Goal: Task Accomplishment & Management: Manage account settings

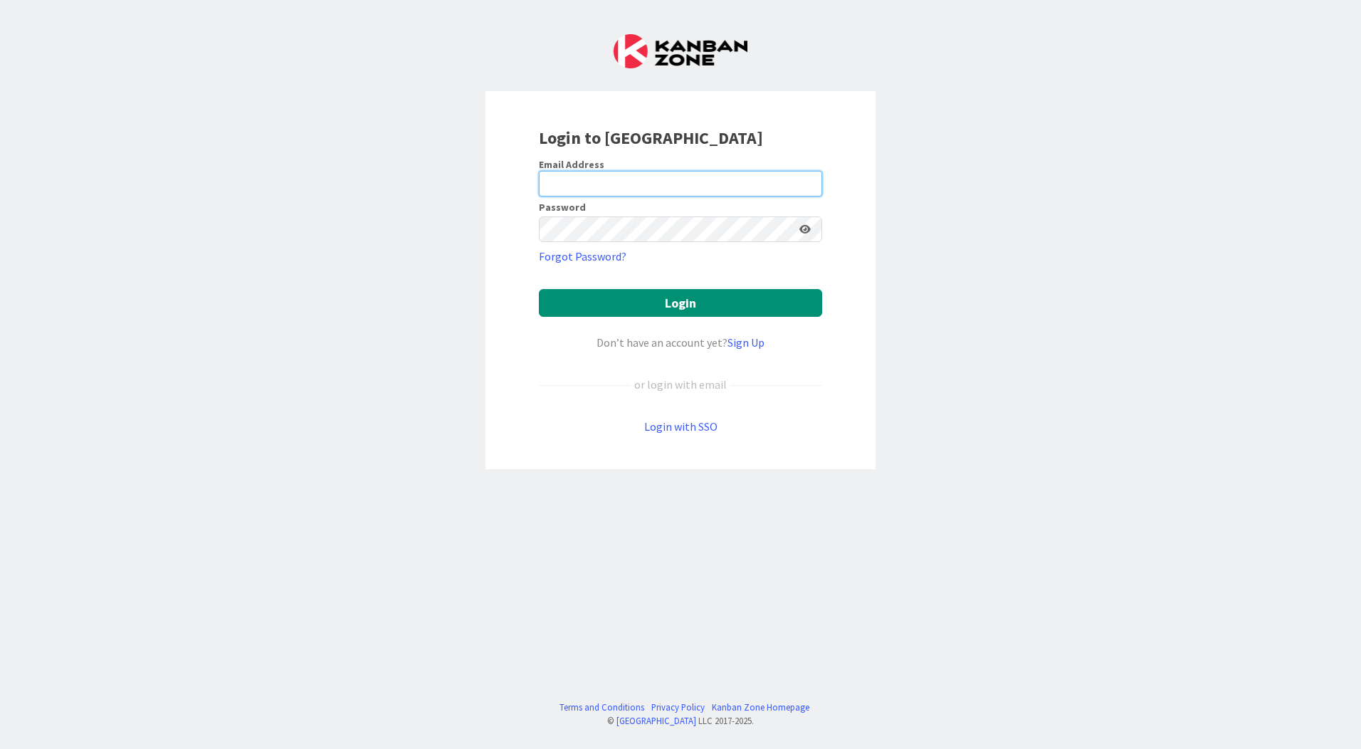
click at [583, 172] on input "email" at bounding box center [680, 184] width 283 height 26
type input "kmamurkar@huisman-nl.com"
click at [801, 230] on icon at bounding box center [799, 229] width 11 height 10
click at [801, 230] on icon at bounding box center [799, 229] width 13 height 10
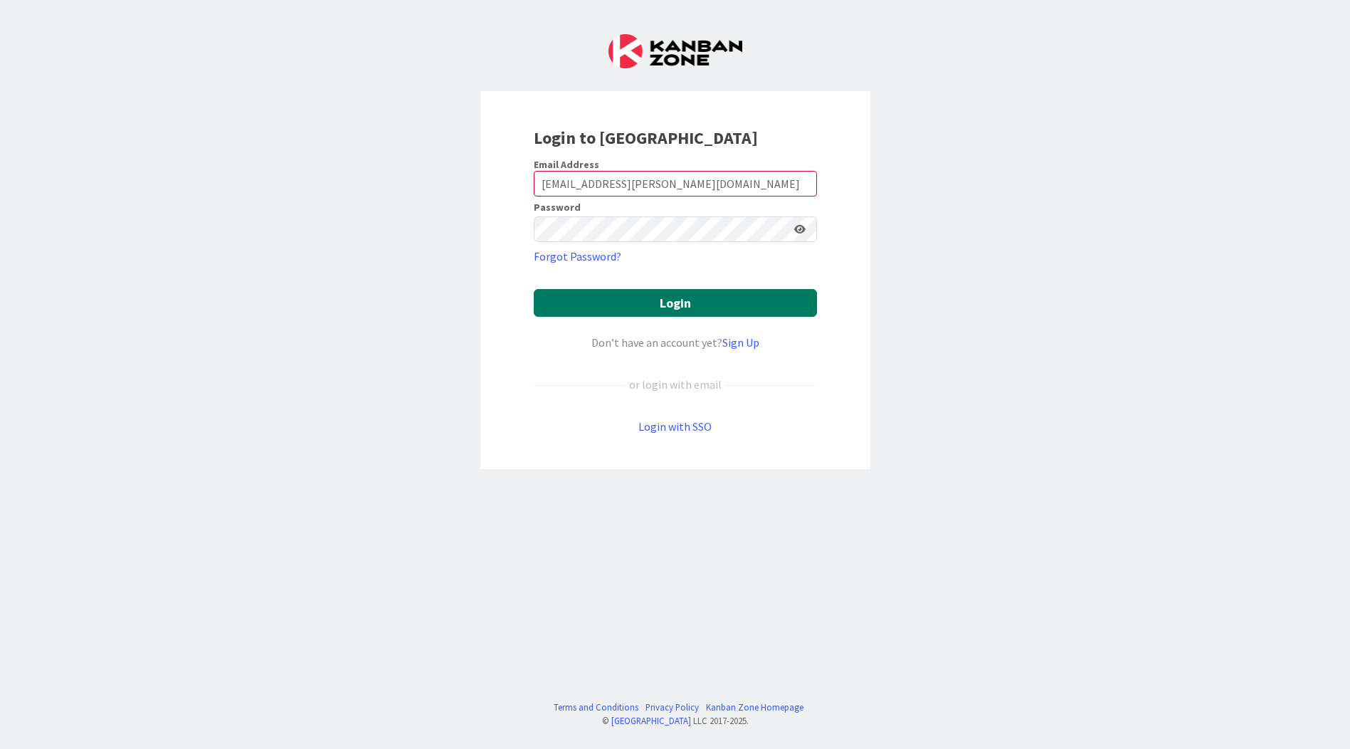
click at [680, 298] on button "Login" at bounding box center [675, 303] width 283 height 28
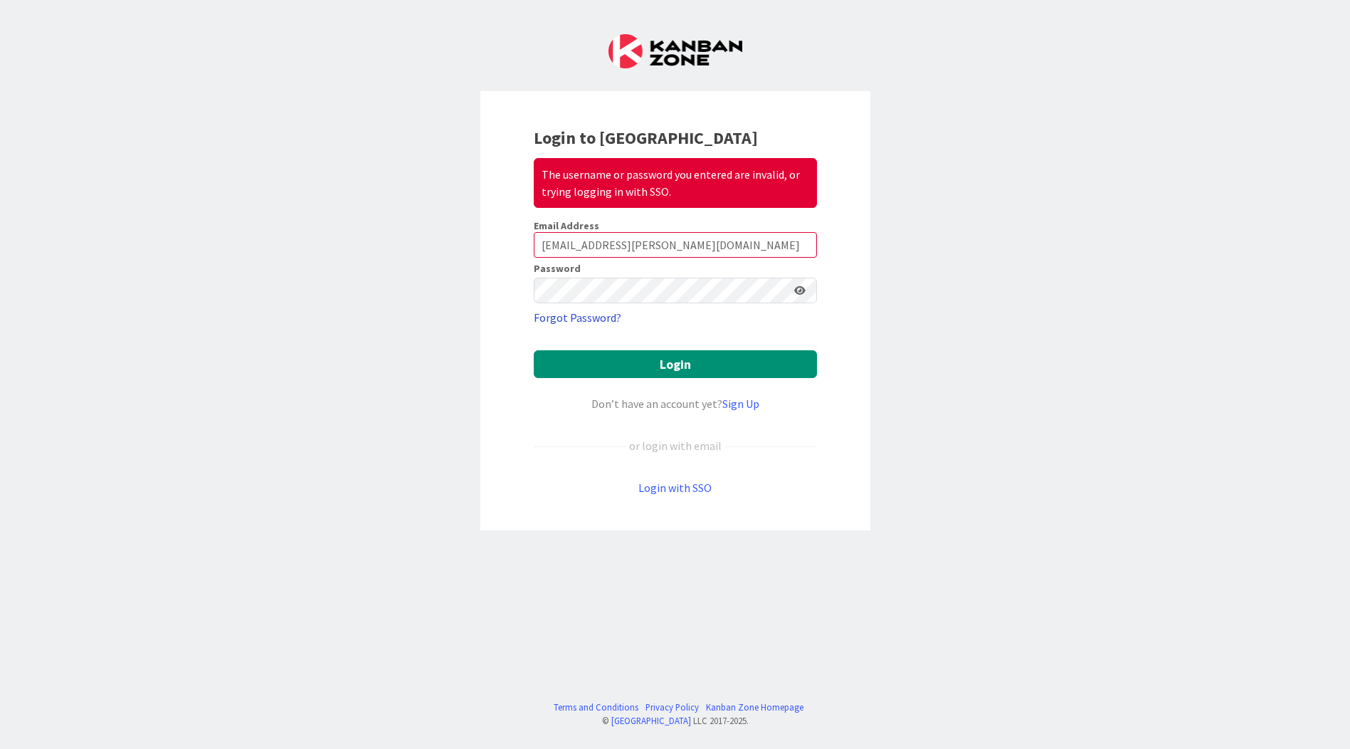
click at [592, 321] on link "Forgot Password?" at bounding box center [578, 317] width 88 height 17
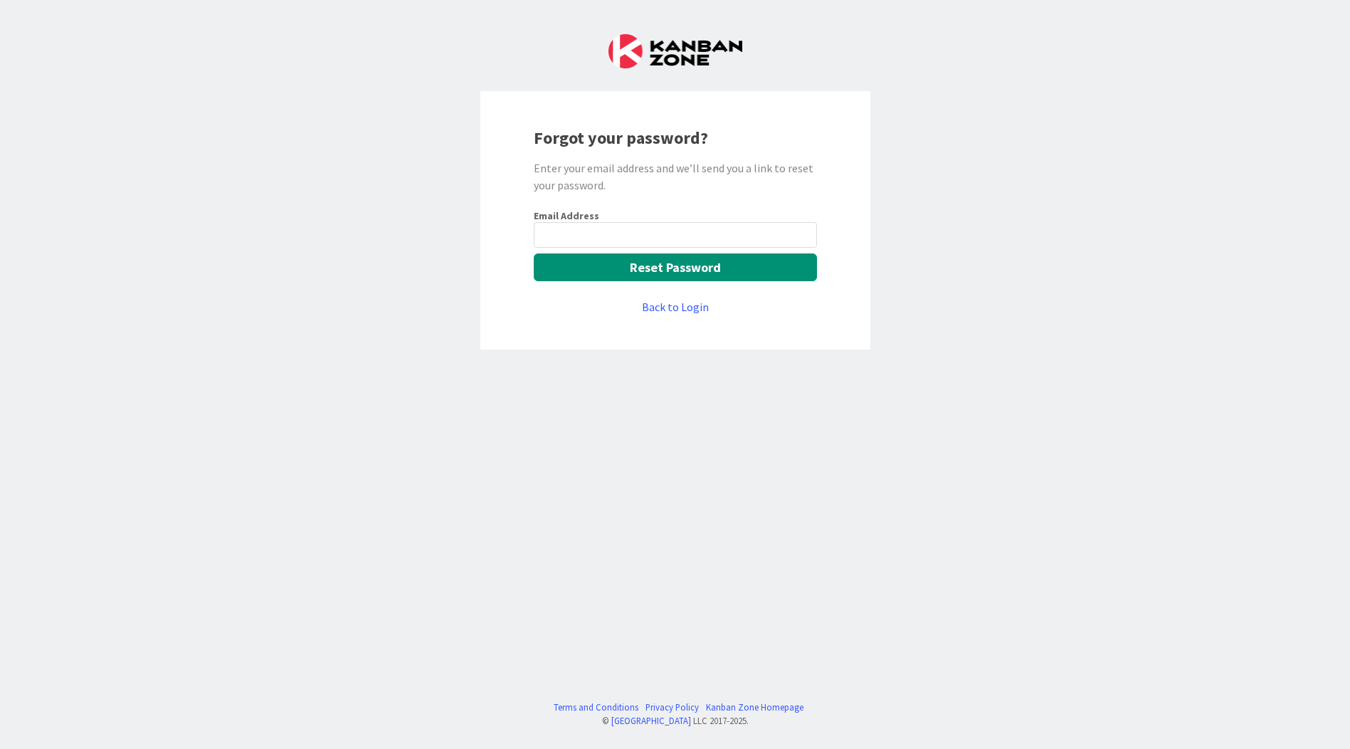
click at [584, 241] on input "email" at bounding box center [675, 235] width 283 height 26
click at [635, 246] on input "email" at bounding box center [675, 235] width 283 height 26
type input "K"
click at [626, 243] on input "kmamurkar" at bounding box center [675, 235] width 283 height 26
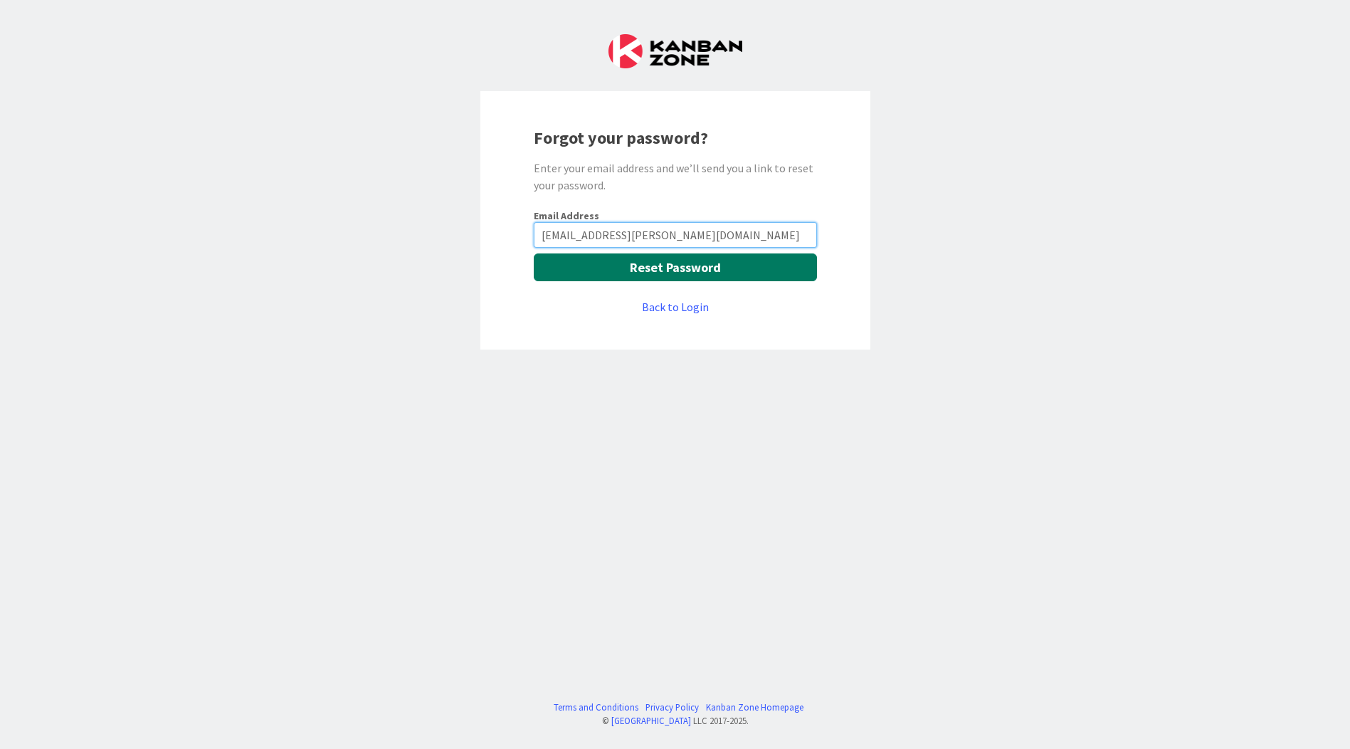
type input "kmamurkar@huisman-nl.com"
click at [611, 266] on button "Reset Password" at bounding box center [675, 267] width 283 height 28
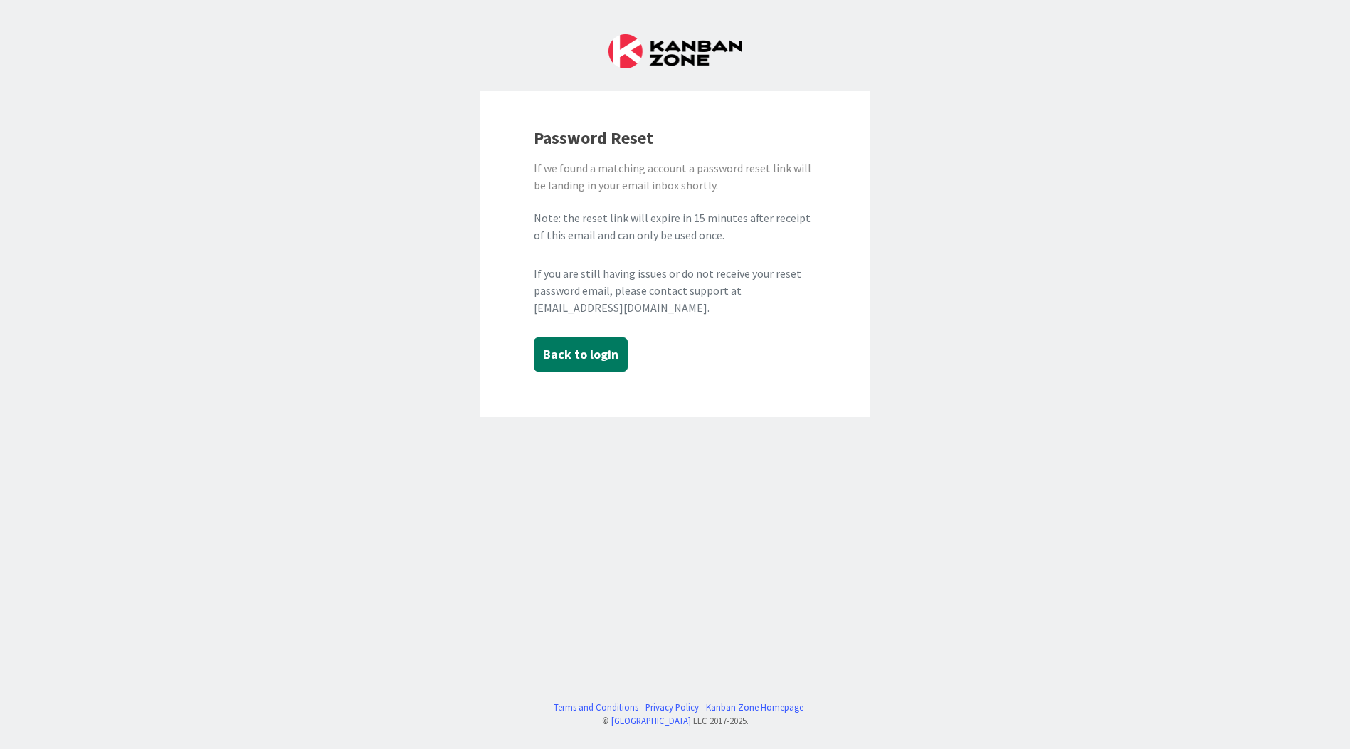
click at [584, 364] on button "Back to login" at bounding box center [581, 354] width 94 height 34
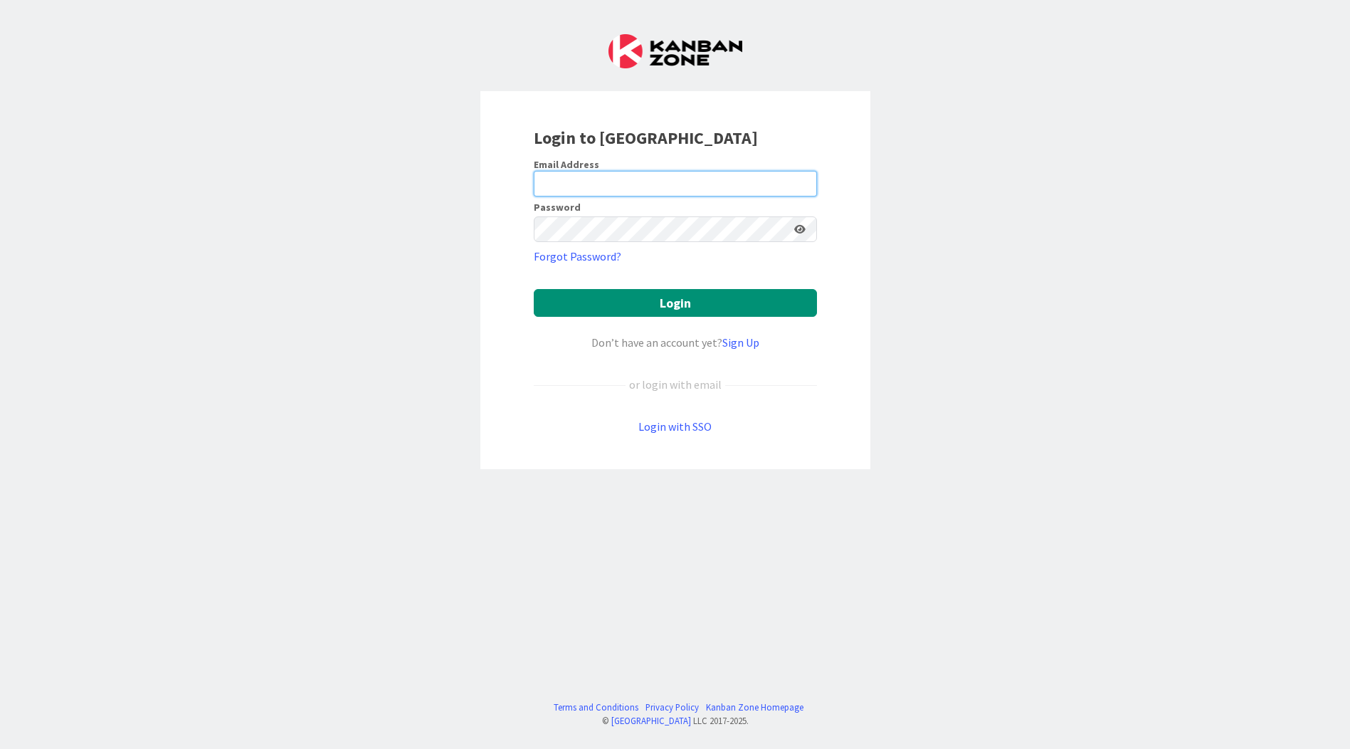
click at [557, 187] on input "email" at bounding box center [675, 184] width 283 height 26
type input "kmamurkar@huisman-nl.com"
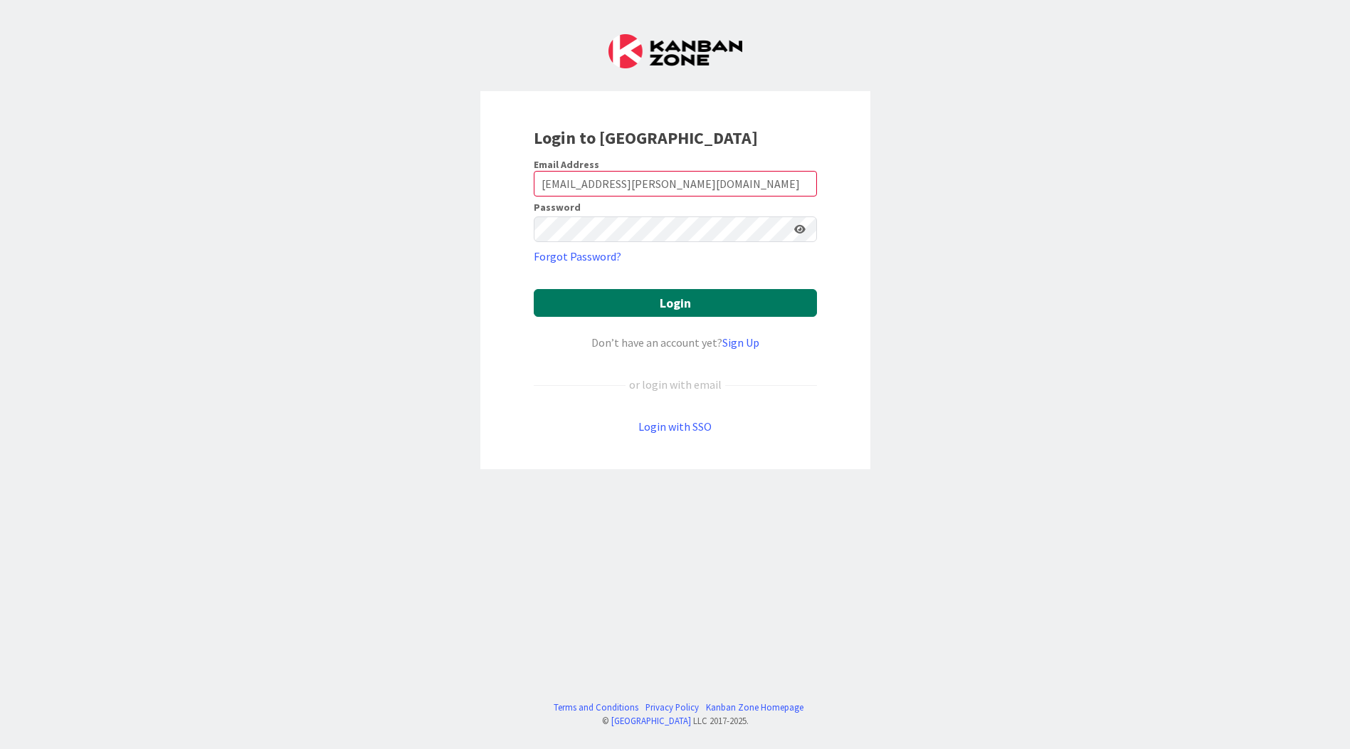
click at [611, 298] on button "Login" at bounding box center [675, 303] width 283 height 28
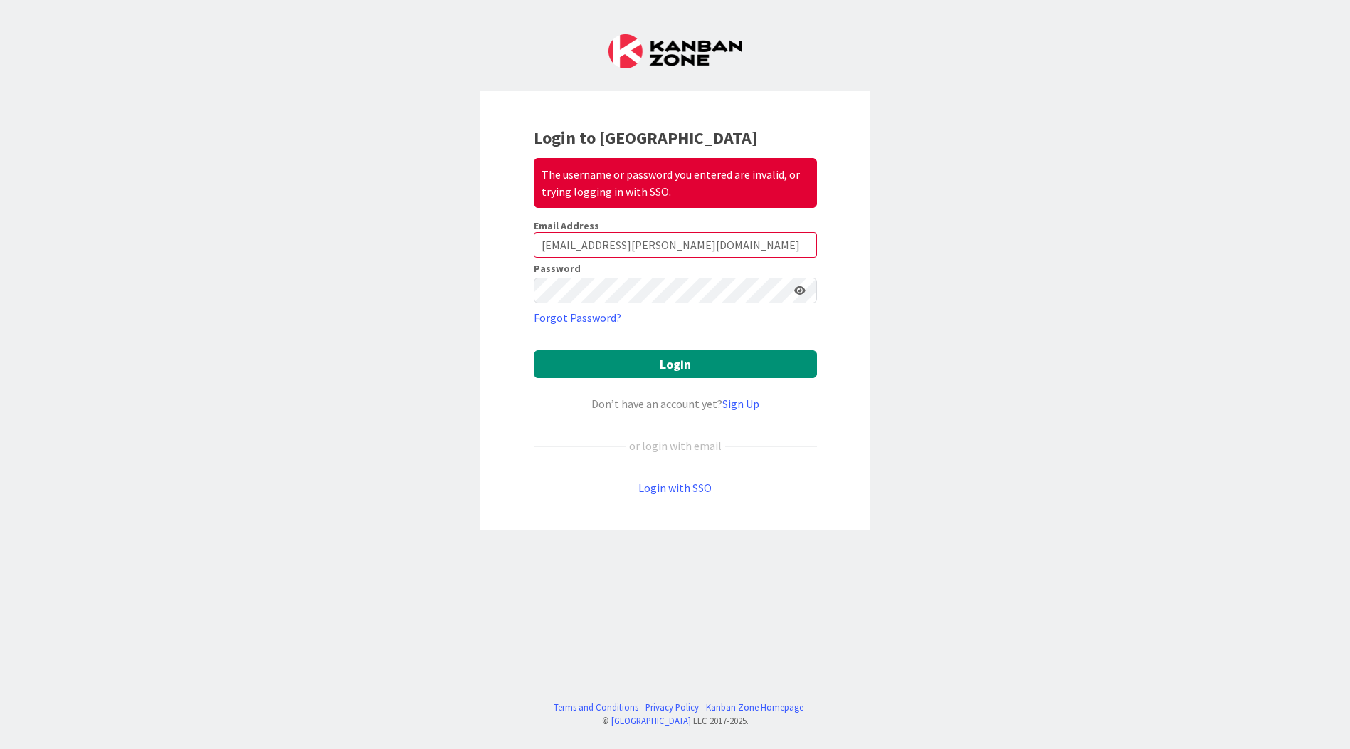
click at [940, 284] on div "Login to Kanban Zone The username or password you entered are invalid, or tryin…" at bounding box center [675, 374] width 1350 height 749
click at [919, 88] on div "Login to Kanban Zone The username or password you entered are invalid, or tryin…" at bounding box center [675, 374] width 1350 height 749
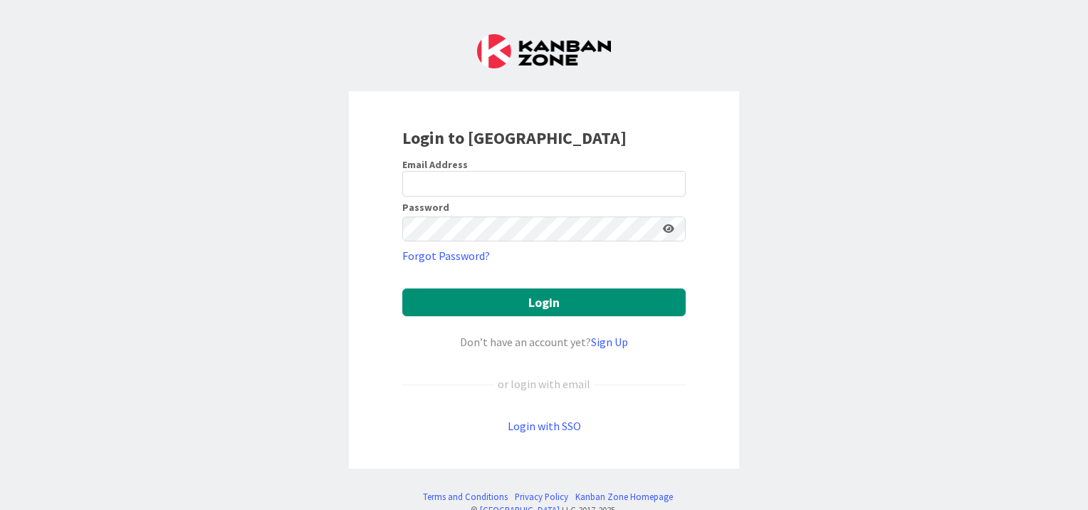
click at [468, 197] on form "Email Address Password Forgot Password? Login Don’t have an account yet? Sign U…" at bounding box center [543, 296] width 283 height 277
click at [463, 189] on input "email" at bounding box center [543, 184] width 283 height 26
click at [463, 189] on input "email" at bounding box center [538, 184] width 283 height 26
